Goal: Transaction & Acquisition: Purchase product/service

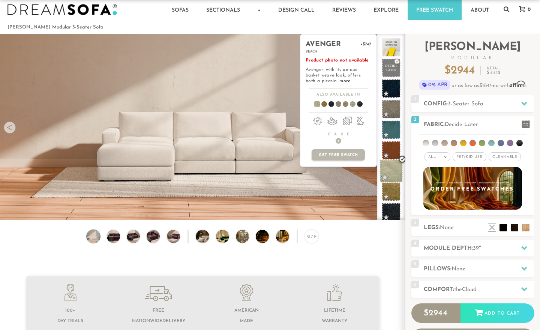
click at [394, 173] on span at bounding box center [392, 171] width 24 height 24
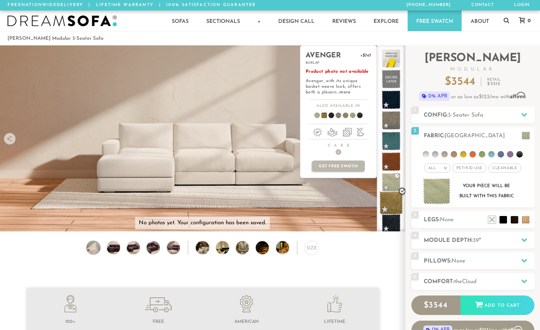
click at [388, 209] on span at bounding box center [392, 203] width 24 height 24
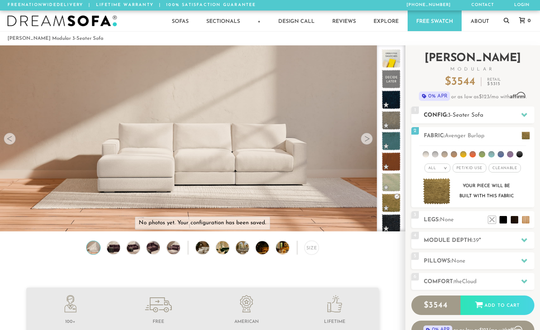
click at [507, 115] on h2 "Config: 3-Seater Sofa" at bounding box center [479, 115] width 111 height 9
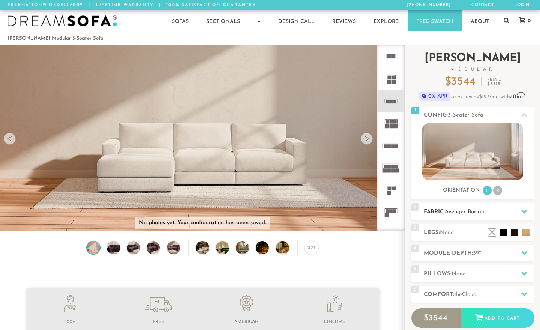
click at [482, 214] on span "Avenger Burlap" at bounding box center [465, 212] width 40 height 6
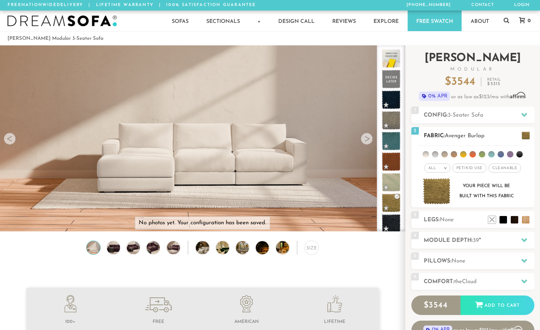
click at [445, 156] on li at bounding box center [444, 154] width 6 height 6
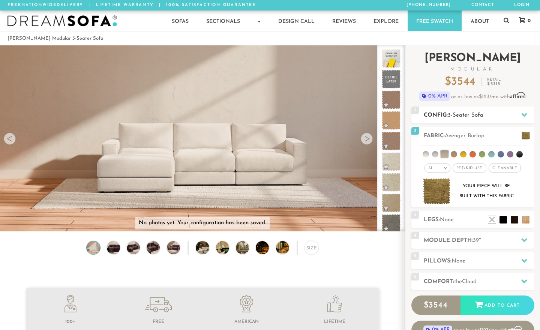
click at [509, 120] on div "1 Config: 3-Seater Sofa R" at bounding box center [472, 115] width 123 height 17
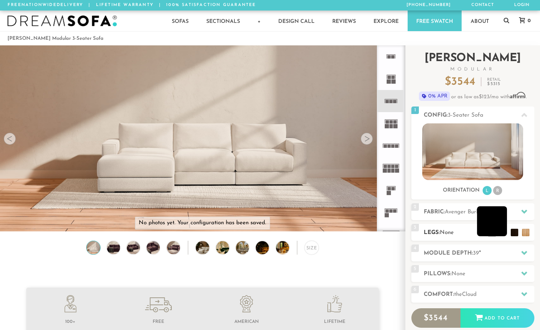
click at [500, 232] on li at bounding box center [492, 221] width 30 height 30
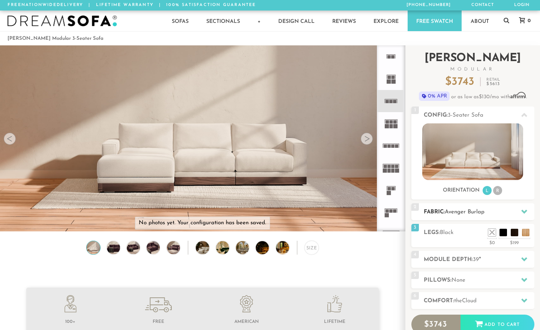
click at [485, 210] on span "Avenger Burlap" at bounding box center [465, 212] width 40 height 6
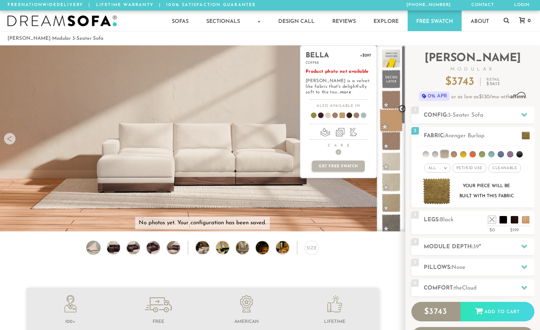
click at [392, 127] on span at bounding box center [392, 121] width 24 height 24
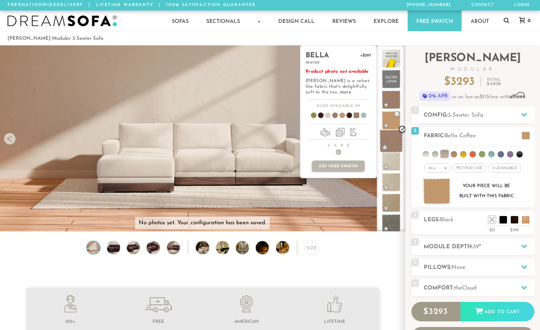
click at [394, 146] on span at bounding box center [392, 141] width 24 height 24
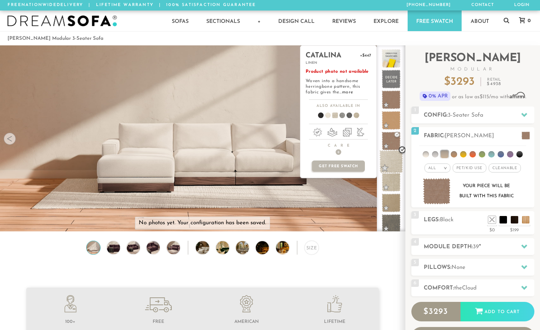
click at [389, 165] on span at bounding box center [392, 162] width 24 height 24
click at [386, 182] on span at bounding box center [392, 183] width 24 height 24
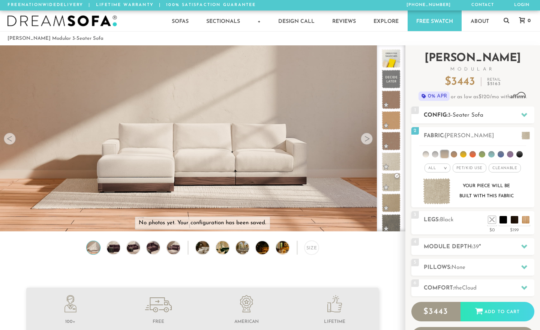
click at [468, 119] on h2 "Config: 3-Seater Sofa" at bounding box center [479, 115] width 111 height 9
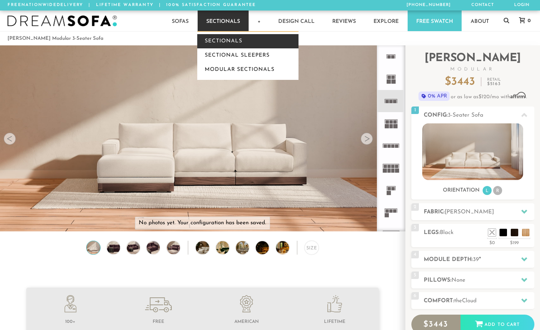
click at [221, 40] on link "Sectionals" at bounding box center [247, 41] width 101 height 14
